Goal: Transaction & Acquisition: Book appointment/travel/reservation

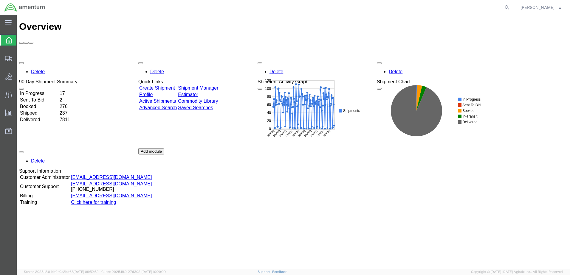
click at [212, 85] on link "Shipment Manager" at bounding box center [198, 87] width 40 height 5
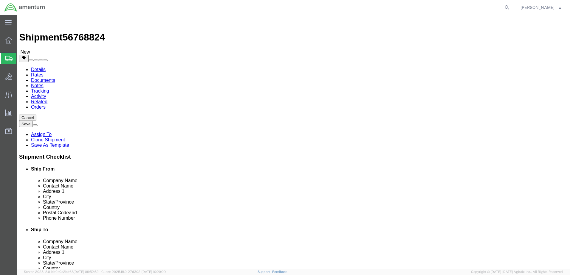
select select "42730"
select select "42703"
click button "Rate Shipment"
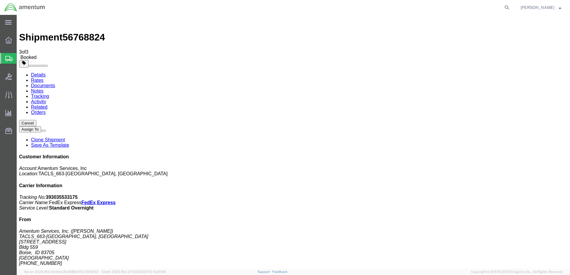
click at [558, 8] on strong "button" at bounding box center [559, 7] width 3 height 2
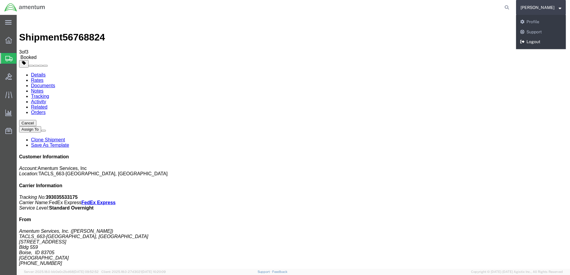
click at [546, 40] on link "Logout" at bounding box center [541, 42] width 50 height 10
